Goal: Transaction & Acquisition: Download file/media

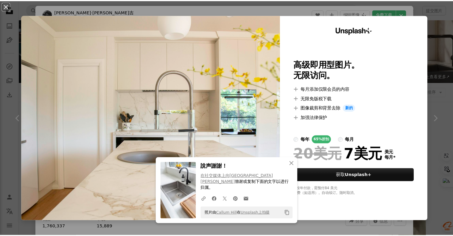
scroll to position [358, 0]
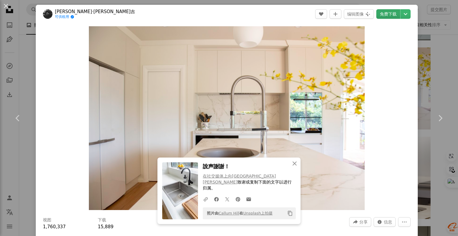
click at [384, 15] on font "免费下载" at bounding box center [388, 14] width 17 height 5
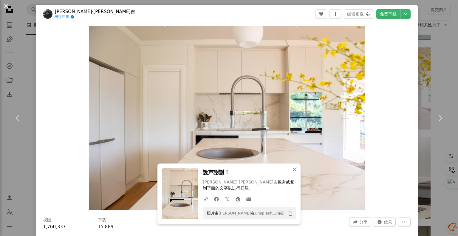
drag, startPoint x: 402, startPoint y: 44, endPoint x: 380, endPoint y: 59, distance: 26.0
click at [402, 44] on div "Zoom in" at bounding box center [227, 118] width 382 height 190
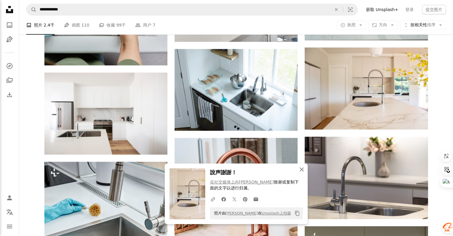
click at [304, 169] on icon "An X shape" at bounding box center [301, 169] width 7 height 7
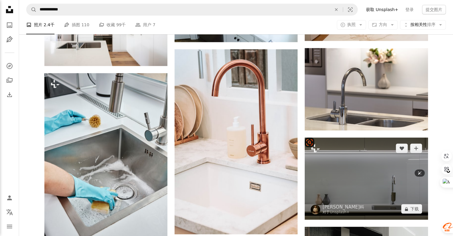
scroll to position [447, 0]
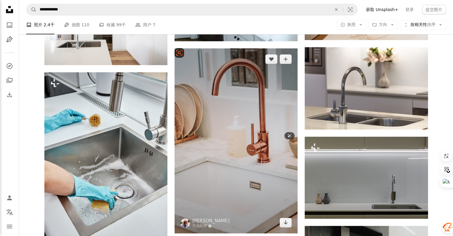
click at [255, 150] on img at bounding box center [236, 140] width 123 height 185
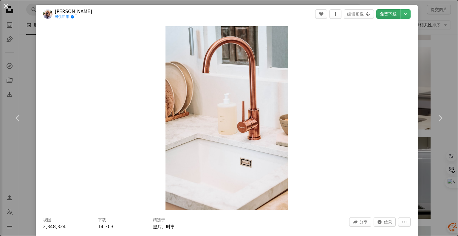
click at [384, 14] on font "免费下载" at bounding box center [388, 14] width 17 height 5
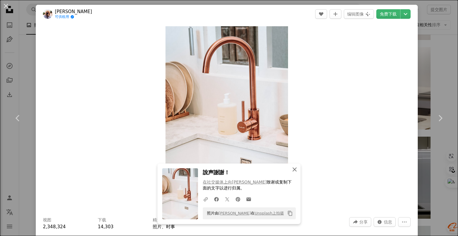
click at [292, 170] on icon "button" at bounding box center [294, 169] width 4 height 4
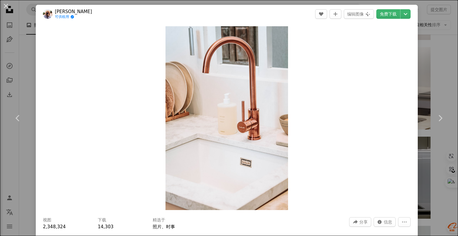
drag, startPoint x: 441, startPoint y: 78, endPoint x: 430, endPoint y: 83, distance: 12.3
click at [440, 78] on div "An X shape Chevron left Chevron right [PERSON_NAME] 可供租用 A checkmark inside of …" at bounding box center [229, 118] width 458 height 236
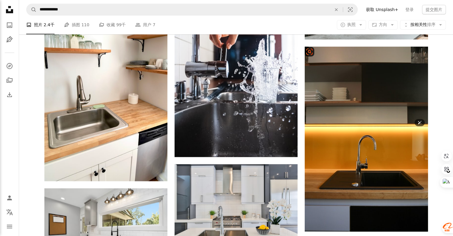
scroll to position [805, 0]
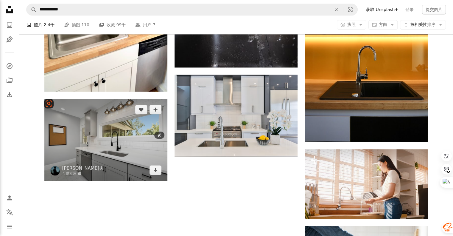
click at [128, 149] on img at bounding box center [105, 140] width 123 height 82
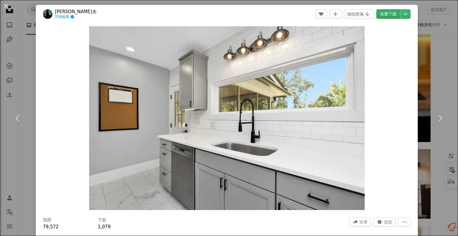
click at [382, 13] on font "免费下载" at bounding box center [388, 14] width 17 height 5
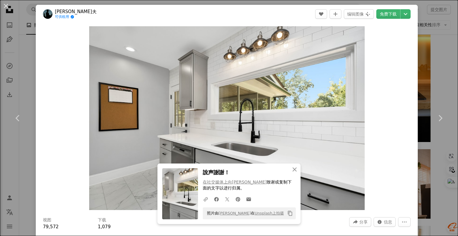
drag, startPoint x: 431, startPoint y: 69, endPoint x: 297, endPoint y: 151, distance: 156.2
click at [431, 69] on div "An X shape Chevron left Chevron right An X shape 关闭 說声謝謝！ 在社交媒体上向Zac Gudakov 致谢…" at bounding box center [229, 118] width 458 height 236
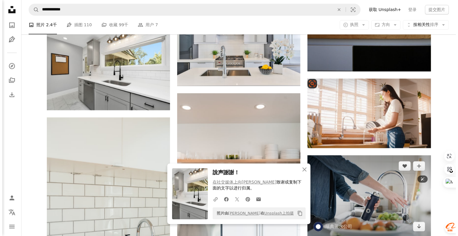
scroll to position [924, 0]
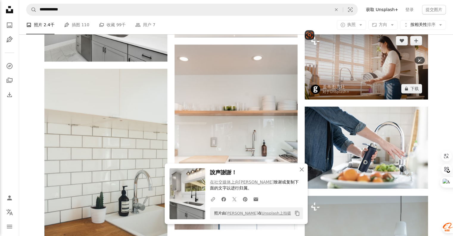
click at [356, 73] on img at bounding box center [366, 64] width 123 height 69
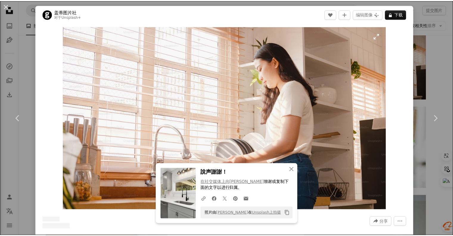
scroll to position [30, 0]
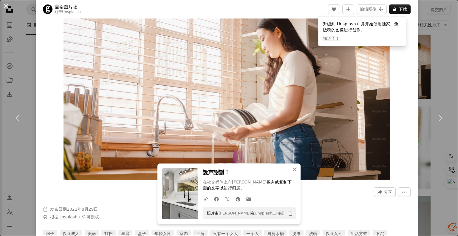
click at [431, 22] on div "An X shape Chevron left Chevron right An X shape 关闭 說声謝謝！ 在社交媒体上向Zac Gudakov 致谢…" at bounding box center [229, 118] width 458 height 236
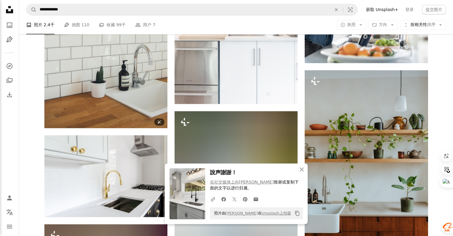
scroll to position [1103, 0]
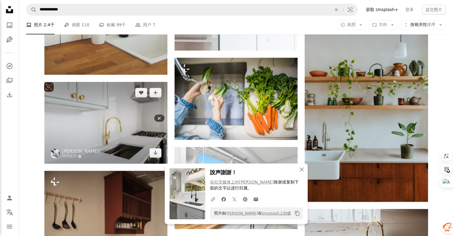
click at [127, 132] on img at bounding box center [105, 123] width 123 height 82
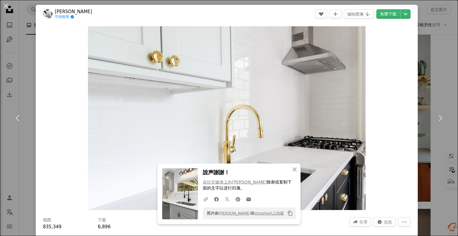
click at [396, 110] on div "Zoom in" at bounding box center [227, 118] width 382 height 190
click at [293, 170] on icon "An X shape" at bounding box center [294, 169] width 7 height 7
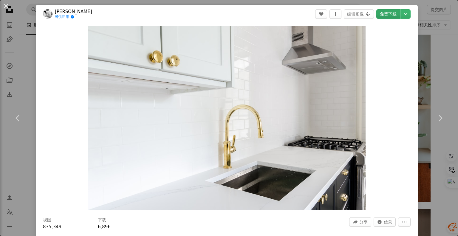
click at [387, 14] on font "免费下载" at bounding box center [388, 14] width 17 height 5
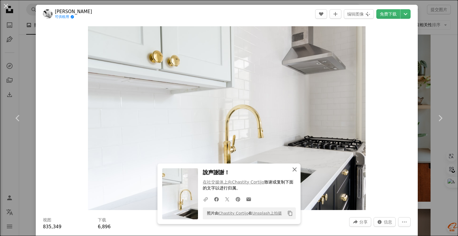
click at [294, 168] on icon "An X shape" at bounding box center [294, 169] width 7 height 7
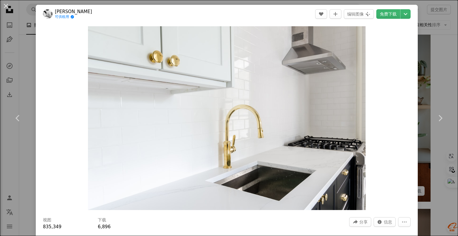
drag, startPoint x: 431, startPoint y: 31, endPoint x: 423, endPoint y: 41, distance: 12.1
click at [430, 32] on div "An X shape Chevron left Chevron right [PERSON_NAME]蒂霍 可供租用 A checkmark inside o…" at bounding box center [229, 118] width 458 height 236
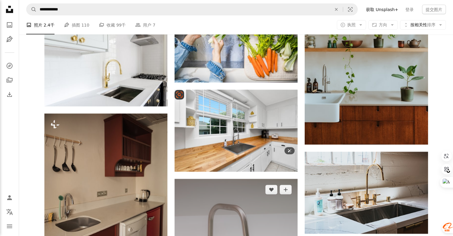
scroll to position [1162, 0]
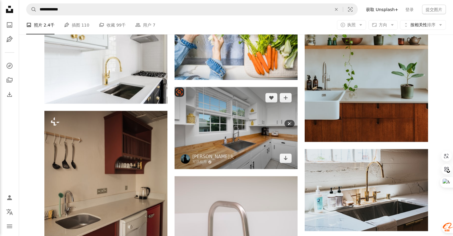
click at [241, 143] on img at bounding box center [236, 128] width 123 height 82
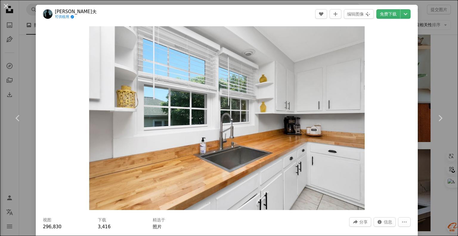
click at [433, 49] on div "An X shape Chevron left Chevron right [PERSON_NAME]达科夫 可供租用 A checkmark inside …" at bounding box center [229, 118] width 458 height 236
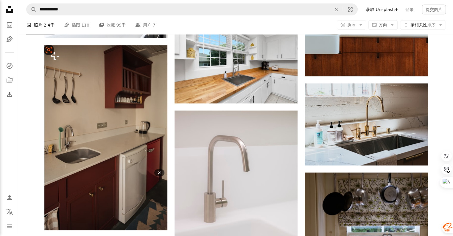
scroll to position [1282, 0]
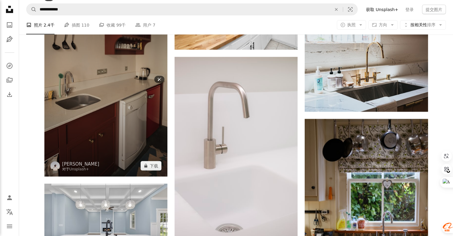
click at [118, 117] on img at bounding box center [105, 84] width 123 height 185
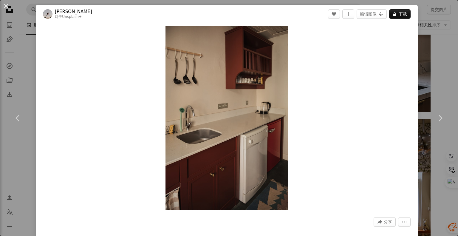
click at [444, 46] on div "An X shape Chevron left Chevron right 梅[PERSON_NAME]·齐琴 对于 Unsplash+ A heart A …" at bounding box center [229, 118] width 458 height 236
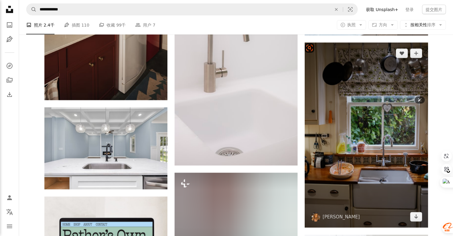
scroll to position [1401, 0]
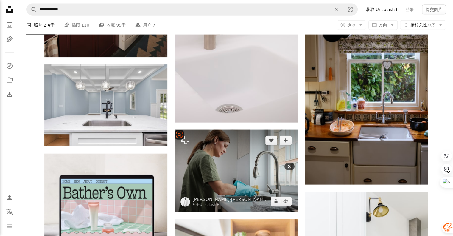
click at [269, 171] on img at bounding box center [236, 171] width 123 height 82
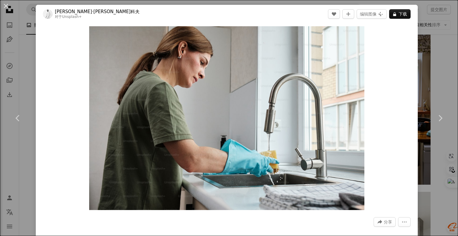
click at [441, 40] on div "An X shape Chevron left Chevron right [PERSON_NAME]·[PERSON_NAME]科夫 对于 Unsplash…" at bounding box center [229, 118] width 458 height 236
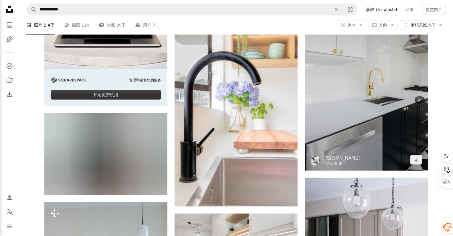
scroll to position [1580, 0]
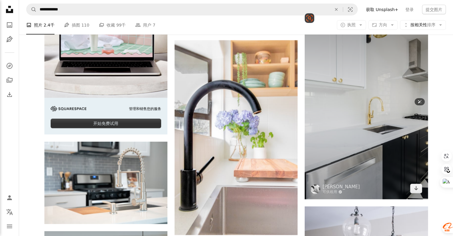
click at [393, 137] on img at bounding box center [366, 106] width 123 height 186
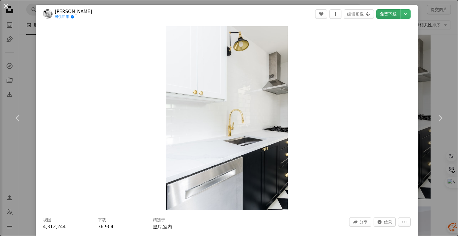
click at [388, 15] on font "免费下载" at bounding box center [388, 14] width 17 height 5
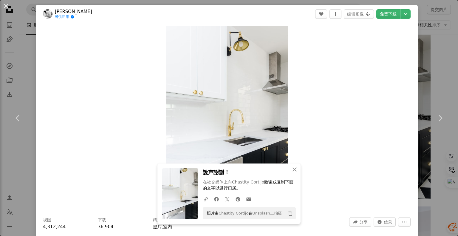
drag, startPoint x: 396, startPoint y: 107, endPoint x: 415, endPoint y: 99, distance: 20.7
click at [396, 107] on div "Zoom in" at bounding box center [227, 118] width 382 height 190
click at [431, 86] on div "An X shape Chevron left Chevron right An X shape 关闭 說声謝謝！ 在社交媒体上向Chastity Corti…" at bounding box center [229, 118] width 458 height 236
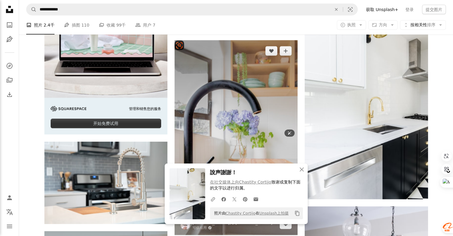
click at [250, 111] on img at bounding box center [236, 137] width 123 height 195
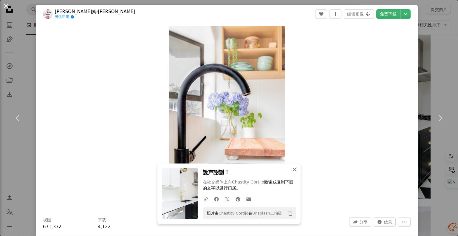
click at [292, 169] on icon "An X shape" at bounding box center [294, 169] width 7 height 7
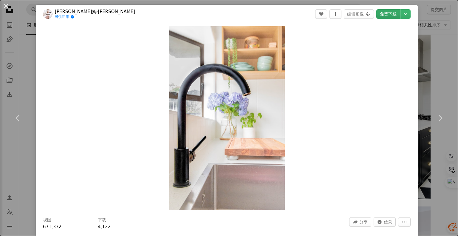
click at [387, 12] on font "免费下载" at bounding box center [388, 14] width 17 height 5
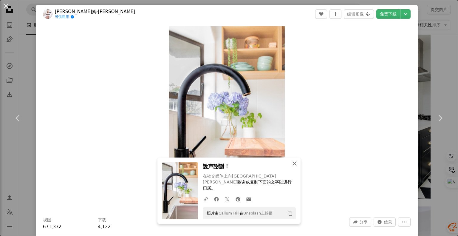
click at [291, 167] on icon "An X shape" at bounding box center [294, 163] width 7 height 7
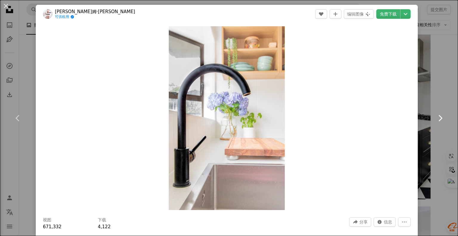
click at [434, 91] on link "Chevron right" at bounding box center [440, 117] width 36 height 57
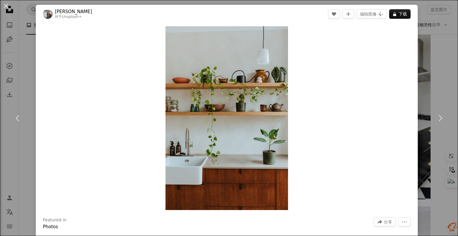
click at [439, 66] on div "An X shape Chevron left Chevron right 戴加·埃拉比 对于 Unsplash+ A heart A plus sign 编…" at bounding box center [229, 118] width 458 height 236
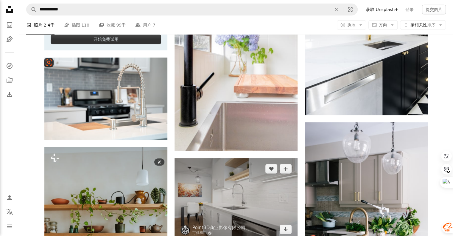
scroll to position [1729, 0]
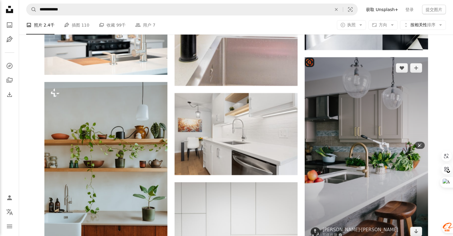
click at [362, 168] on img at bounding box center [366, 149] width 123 height 185
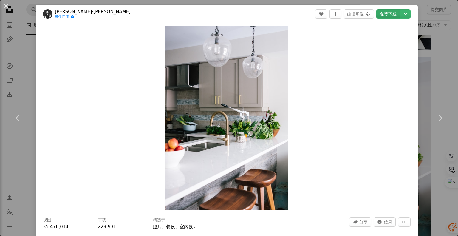
click at [389, 16] on font "免费下载" at bounding box center [388, 14] width 17 height 5
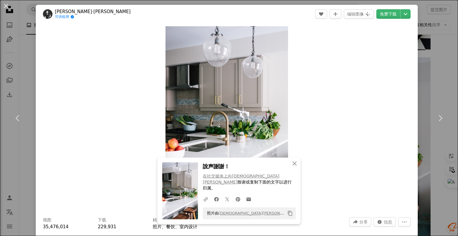
click at [438, 58] on div "An X shape Chevron left Chevron right An X shape 关闭 說声謝謝！ 在社交媒体上向[DEMOGRAPHIC_D…" at bounding box center [229, 118] width 458 height 236
